Goal: Information Seeking & Learning: Learn about a topic

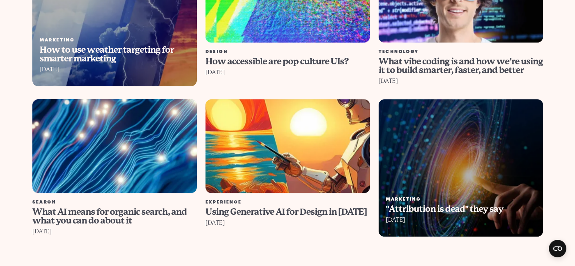
scroll to position [819, 0]
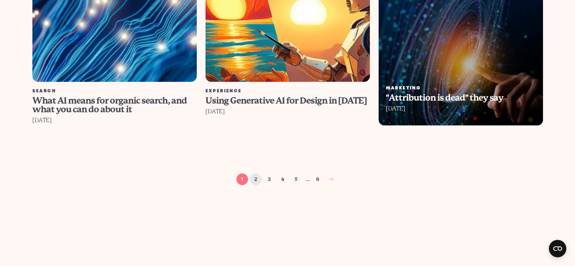
click at [252, 174] on link "2" at bounding box center [256, 180] width 12 height 12
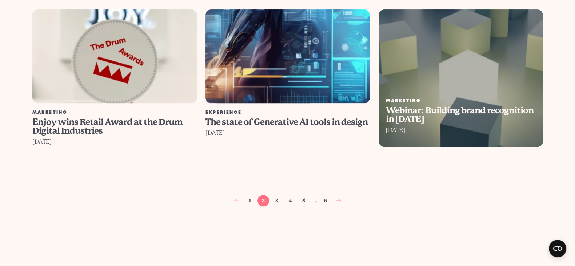
scroll to position [546, 0]
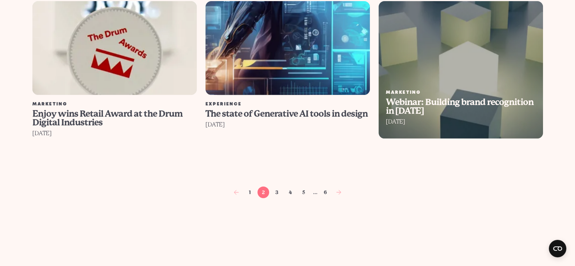
click at [165, 63] on img at bounding box center [114, 47] width 181 height 103
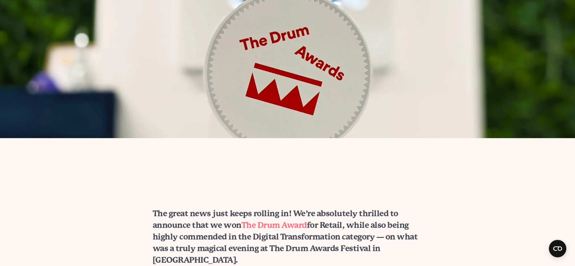
scroll to position [272, 0]
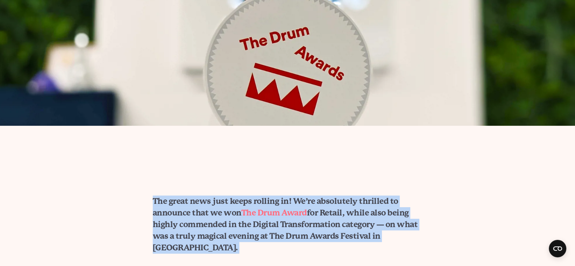
drag, startPoint x: 266, startPoint y: 209, endPoint x: 142, endPoint y: 178, distance: 127.9
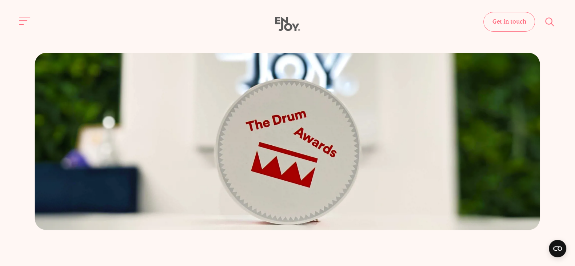
scroll to position [0, 0]
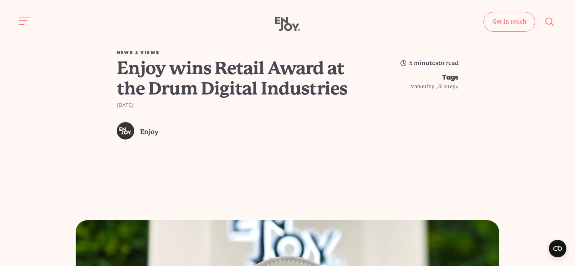
click at [115, 50] on div "News & Views Enjoy wins Retail Award at the Drum Digital Industries [DATE] Enjo…" at bounding box center [288, 113] width 564 height 215
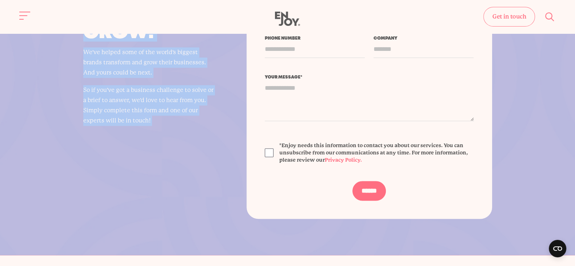
scroll to position [1295, 0]
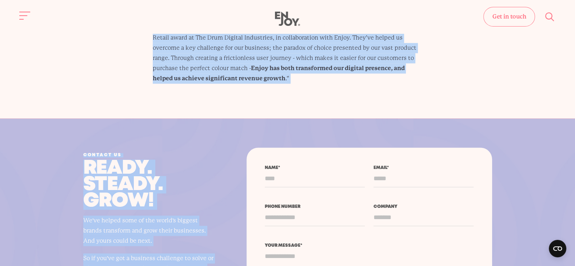
drag, startPoint x: 110, startPoint y: 44, endPoint x: 334, endPoint y: 52, distance: 224.4
copy article "Lore & Ipsum Dolor sita Consec Adipi el sed Doei Tempori Utlaboreet 91do Magnaa…"
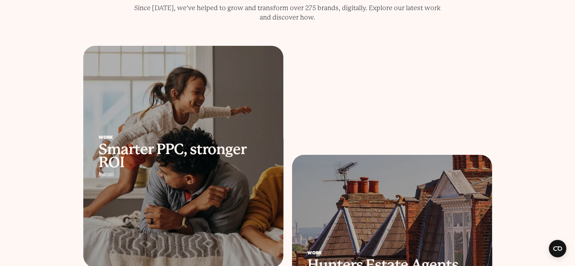
scroll to position [136, 0]
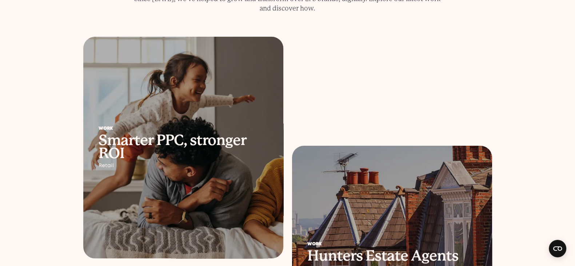
drag, startPoint x: 0, startPoint y: 0, endPoint x: 188, endPoint y: 151, distance: 241.0
click at [188, 151] on h2 "Smarter PPC, stronger ROI" at bounding box center [184, 147] width 170 height 26
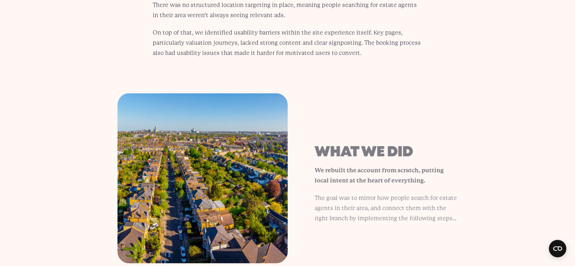
scroll to position [1820, 0]
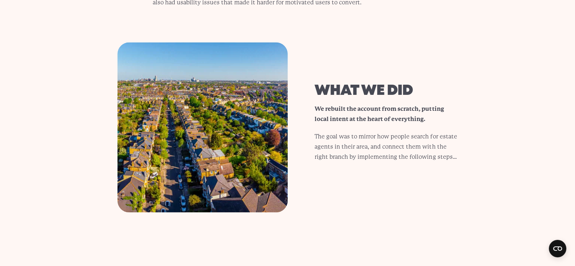
click at [307, 43] on div "What we did We rebuilt the account from scratch, putting local intent at the he…" at bounding box center [288, 128] width 376 height 170
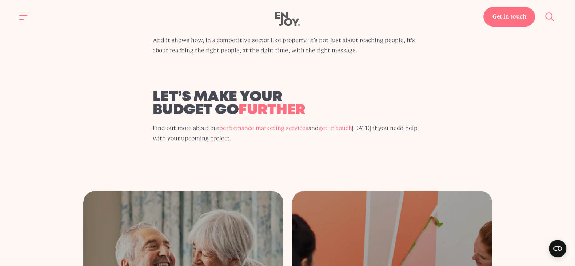
scroll to position [3630, 0]
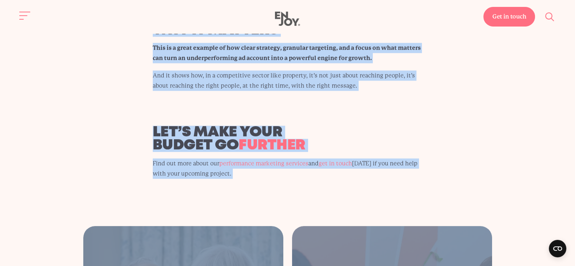
drag, startPoint x: 119, startPoint y: 98, endPoint x: 306, endPoint y: 163, distance: 197.9
copy body "Work smarter ppc, stronger roi Services Paid Media , Conversion Rate Optimisati…"
